Goal: Check status

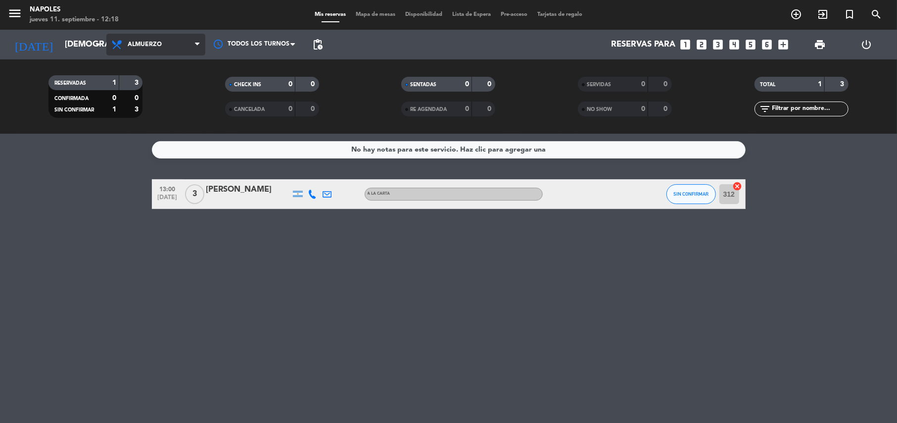
click at [195, 45] on icon at bounding box center [197, 45] width 4 height 8
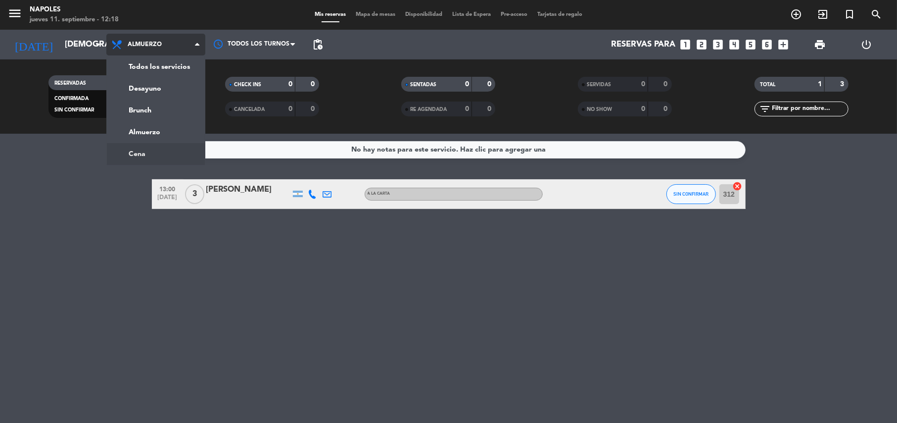
click at [135, 151] on ng-component "menu Napoles [DATE] 11. septiembre - 12:18 Mis reservas Mapa de mesas Disponibi…" at bounding box center [448, 211] width 897 height 423
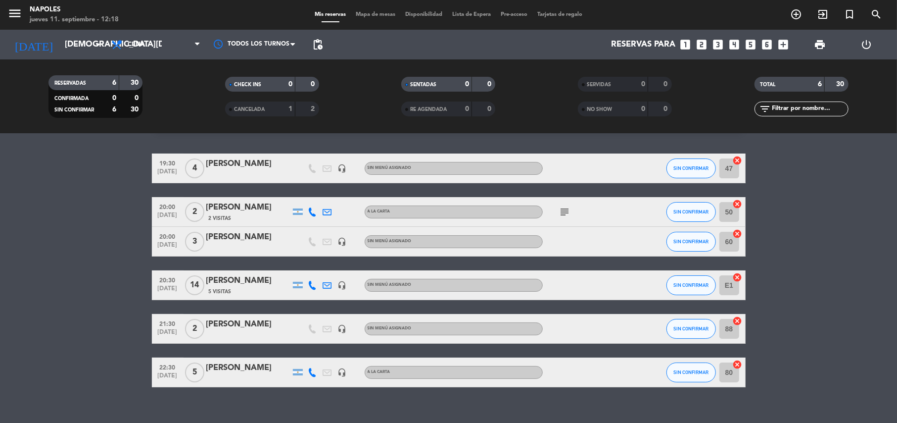
scroll to position [39, 0]
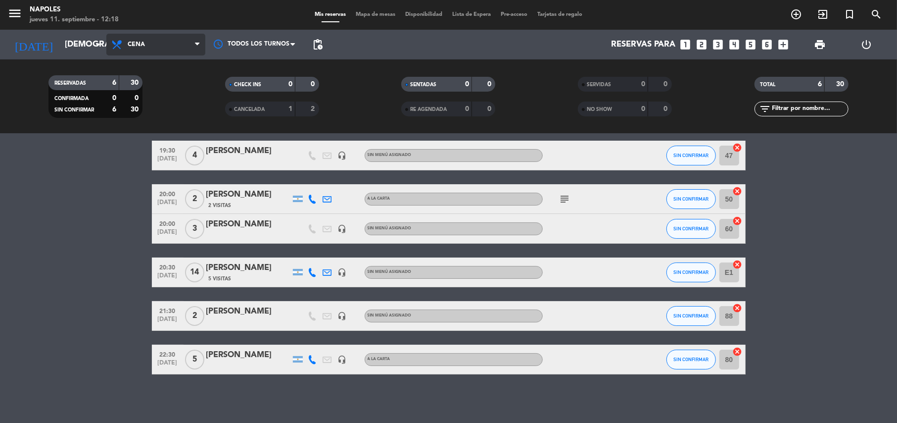
click at [195, 44] on icon at bounding box center [197, 45] width 4 height 8
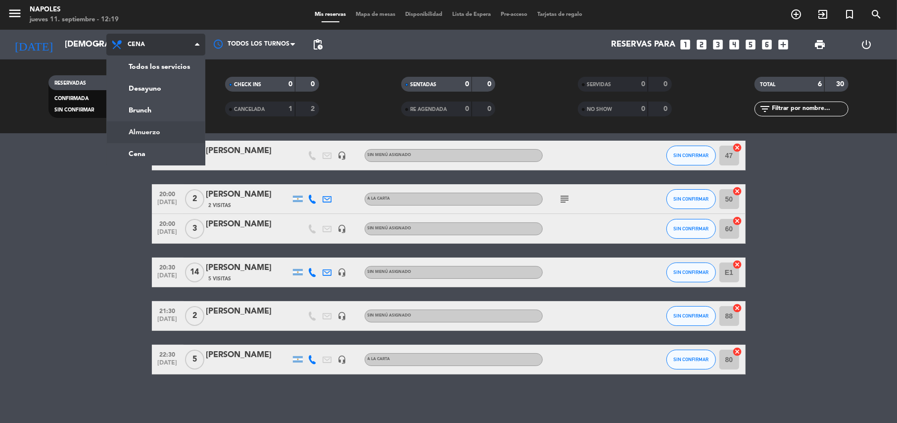
click at [143, 133] on ng-component "menu Napoles [DATE] 11. septiembre - 12:19 Mis reservas Mapa de mesas Disponibi…" at bounding box center [448, 211] width 897 height 423
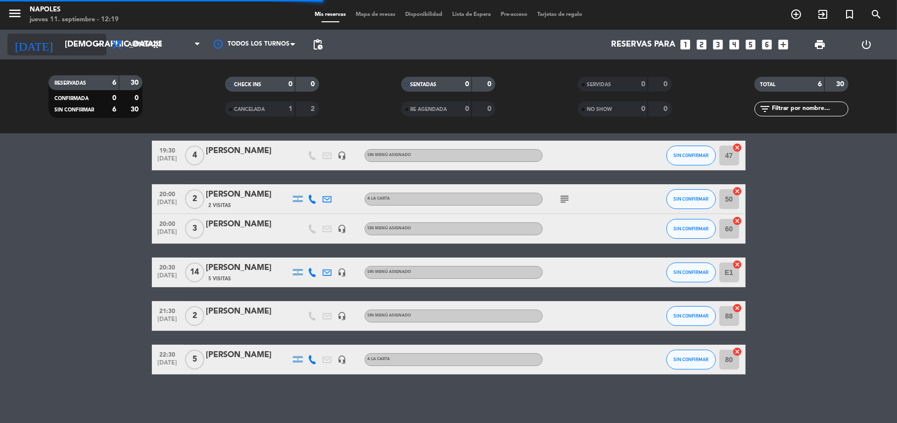
scroll to position [0, 0]
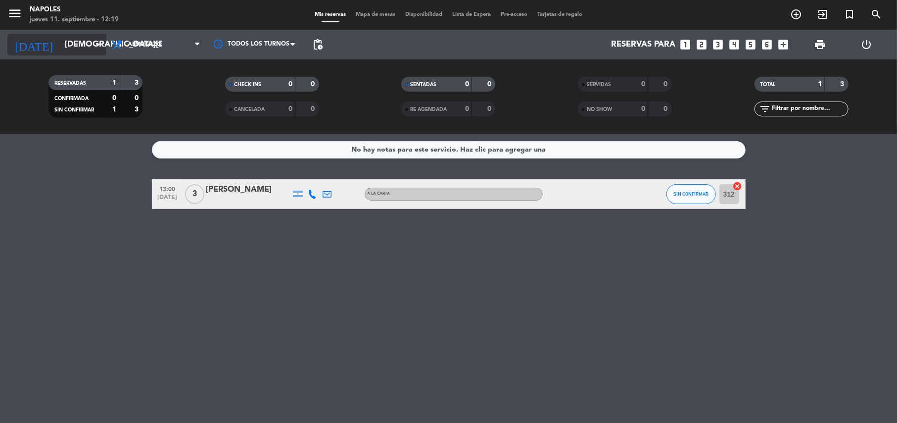
click at [97, 44] on icon "arrow_drop_down" at bounding box center [98, 45] width 12 height 12
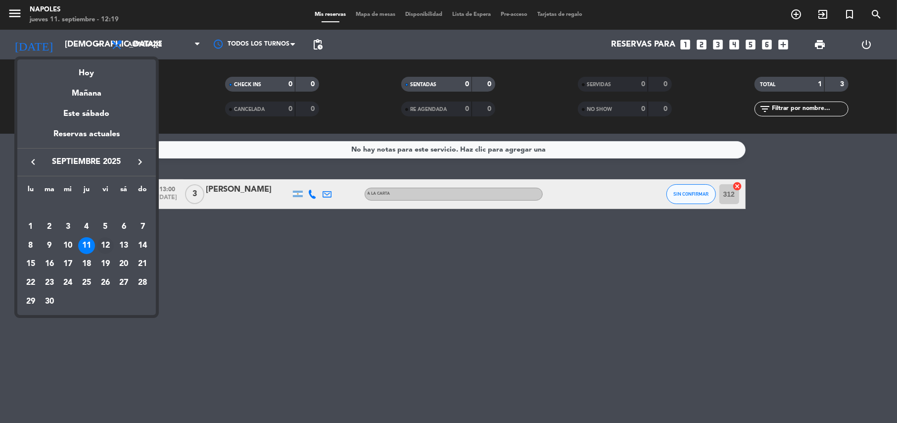
click at [103, 244] on div "12" at bounding box center [105, 245] width 17 height 17
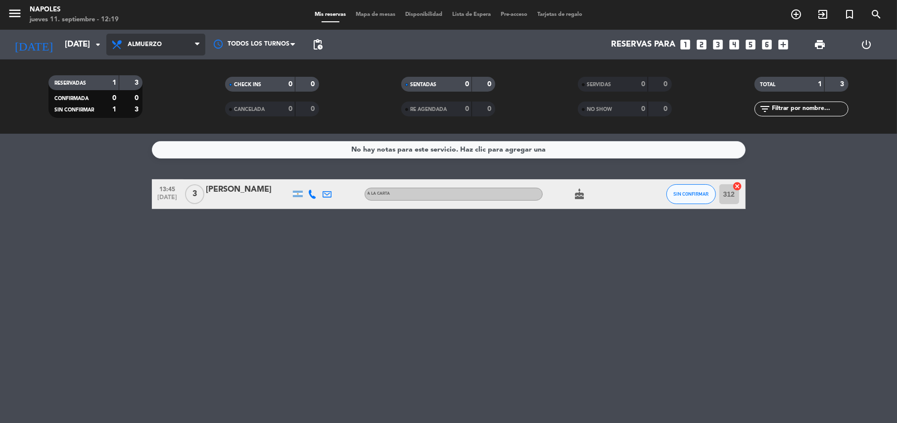
click at [195, 46] on icon at bounding box center [197, 45] width 4 height 8
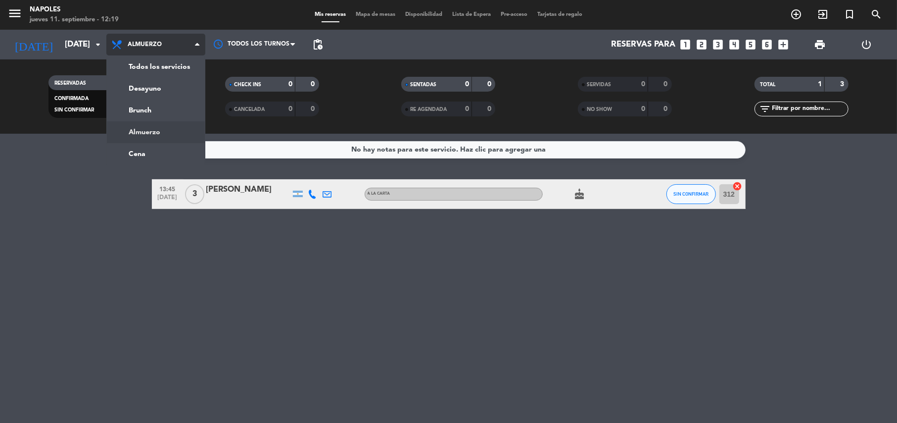
click at [150, 133] on div "menu Napoles [DATE] 11. septiembre - 12:19 Mis reservas Mapa de mesas Disponibi…" at bounding box center [448, 67] width 897 height 134
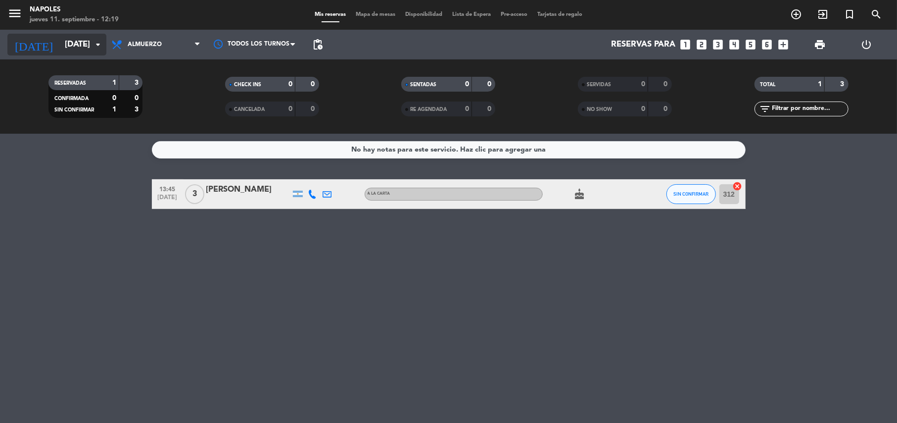
click at [98, 45] on icon "arrow_drop_down" at bounding box center [98, 45] width 12 height 12
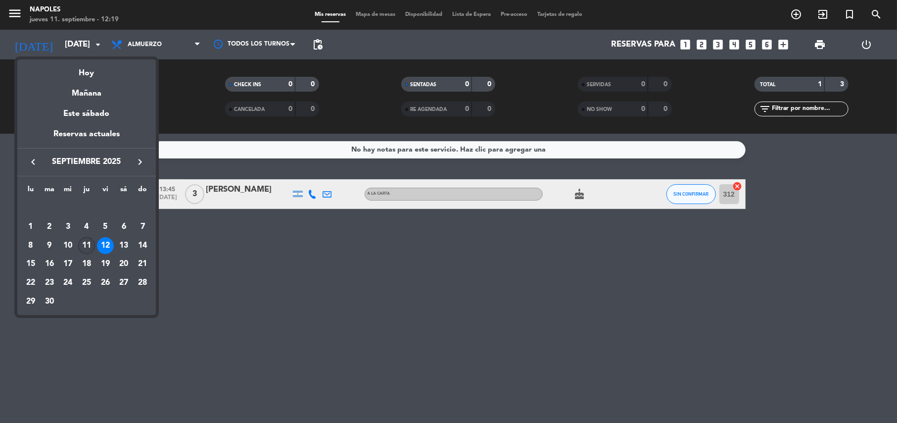
click at [88, 244] on div "11" at bounding box center [86, 245] width 17 height 17
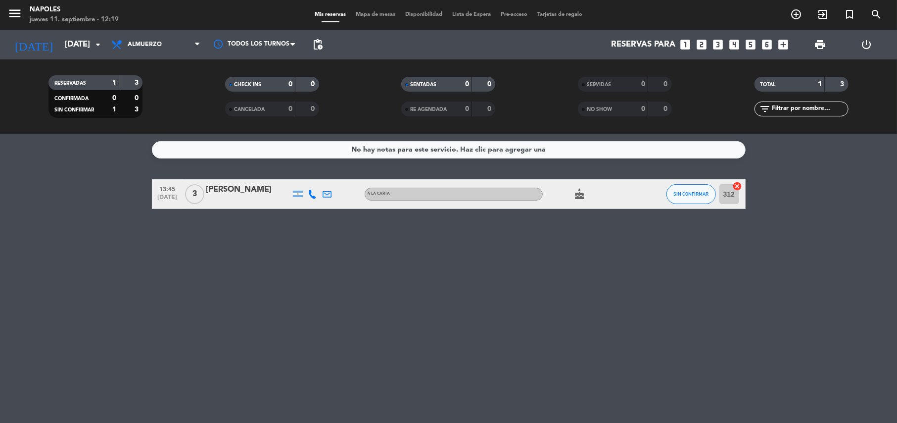
type input "[DEMOGRAPHIC_DATA][DATE]"
